Goal: Task Accomplishment & Management: Manage account settings

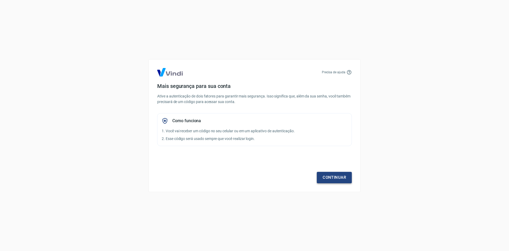
click at [329, 176] on link "Continuar" at bounding box center [334, 177] width 35 height 11
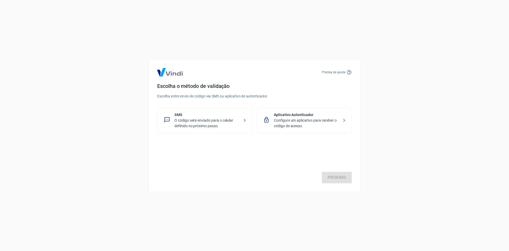
click at [213, 125] on p "O código será enviado para o celular definido no próximo passo." at bounding box center [207, 123] width 65 height 11
click at [347, 185] on div "Precisa de ajuda Escolha o método de validação Escolha entre envio de código vi…" at bounding box center [255, 125] width 212 height 133
click at [345, 181] on link "Próximo" at bounding box center [337, 177] width 30 height 11
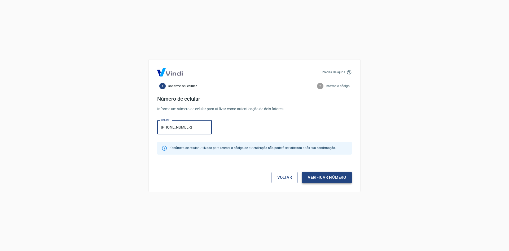
type input "(11) 98817-7171"
click at [339, 174] on button "Verificar número" at bounding box center [327, 177] width 50 height 11
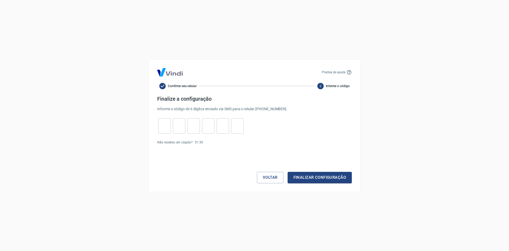
click at [165, 131] on input "tel" at bounding box center [164, 125] width 12 height 11
type input "2"
type input "4"
type input "9"
type input "3"
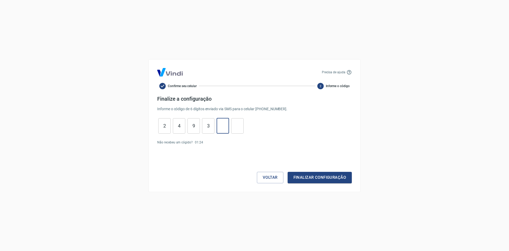
type input "2"
type input "5"
click at [288, 172] on button "Finalizar configuração" at bounding box center [320, 177] width 64 height 11
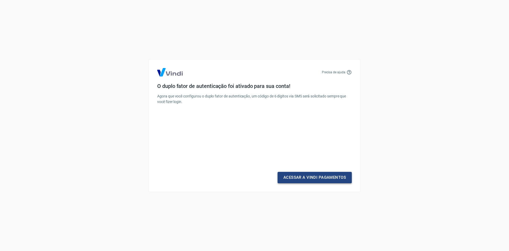
click at [335, 172] on link "Acessar a Vindi Pagamentos" at bounding box center [315, 177] width 74 height 11
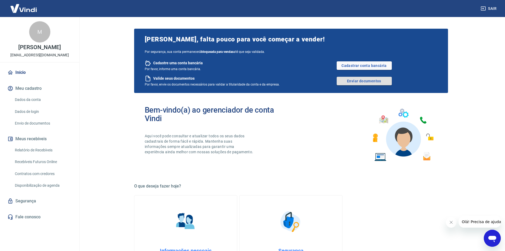
click at [365, 81] on link "Enviar documentos" at bounding box center [364, 81] width 55 height 8
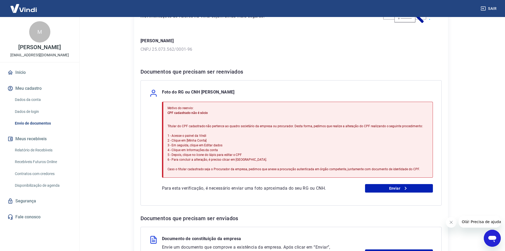
scroll to position [80, 0]
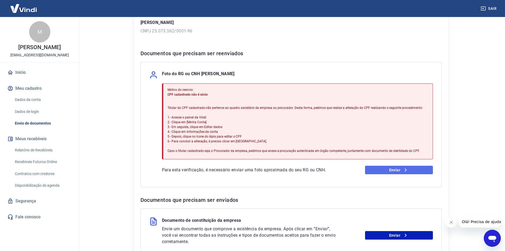
click at [386, 173] on link "Enviar" at bounding box center [399, 170] width 68 height 8
